Goal: Navigation & Orientation: Find specific page/section

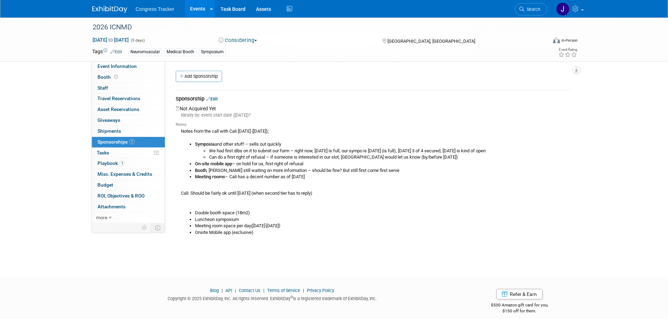
click at [197, 7] on link "Events" at bounding box center [198, 9] width 26 height 18
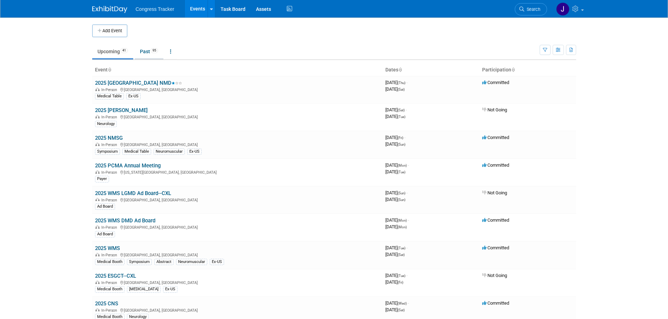
click at [145, 47] on link "Past 95" at bounding box center [149, 51] width 29 height 13
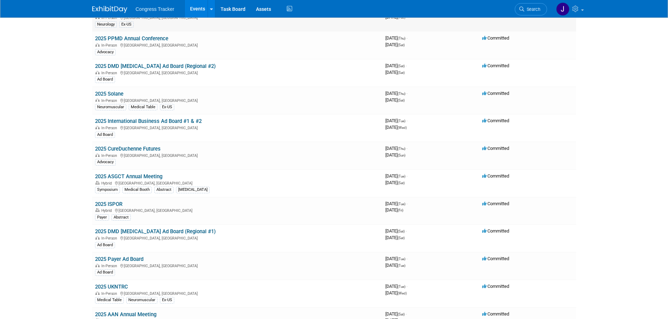
scroll to position [210, 0]
click at [114, 285] on link "2025 UKNTRC" at bounding box center [111, 287] width 33 height 6
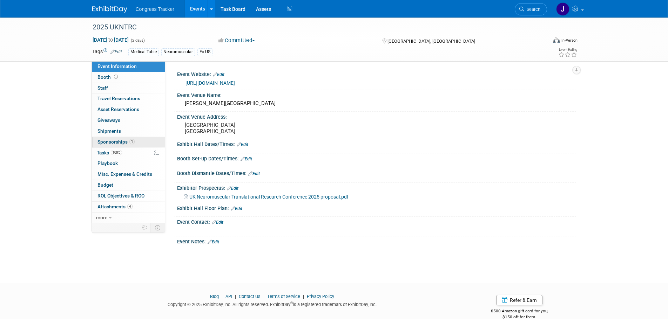
click at [104, 139] on span "Sponsorships 1" at bounding box center [115, 142] width 37 height 6
